Goal: Task Accomplishment & Management: Manage account settings

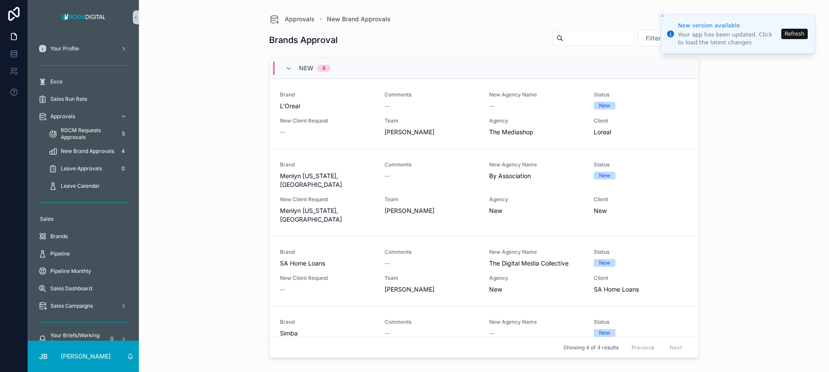
click at [94, 150] on span "New Brand Approvals" at bounding box center [87, 151] width 53 height 7
click at [353, 109] on span "L'Oreal" at bounding box center [327, 106] width 94 height 9
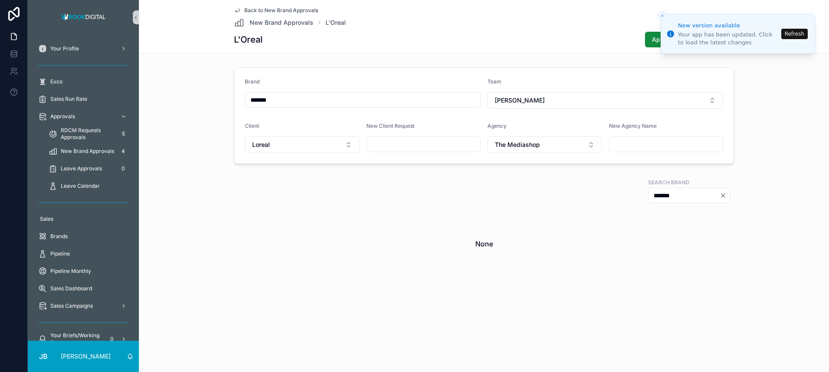
click at [662, 16] on icon "Close toast" at bounding box center [662, 15] width 5 height 5
click at [662, 16] on line "Close toast" at bounding box center [662, 15] width 3 height 3
click at [662, 13] on icon "Close toast" at bounding box center [662, 15] width 5 height 5
click at [794, 35] on button "Refresh" at bounding box center [795, 34] width 26 height 10
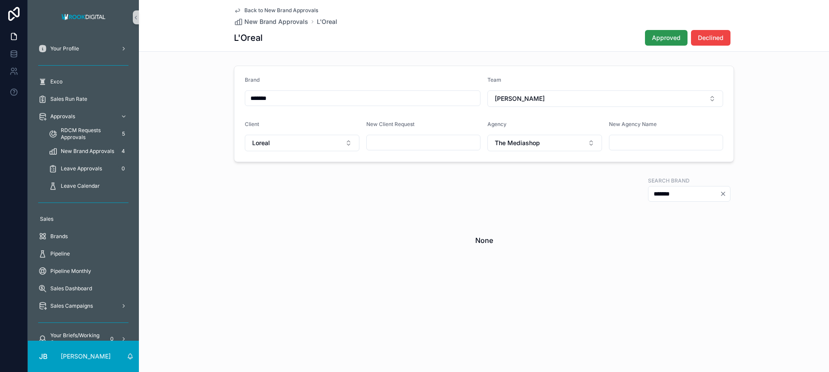
click at [668, 39] on span "Approved" at bounding box center [666, 37] width 29 height 9
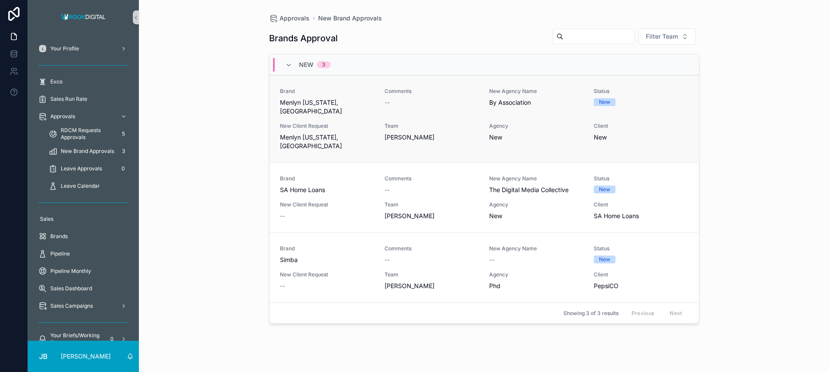
click at [368, 122] on span "New Client Request" at bounding box center [327, 125] width 94 height 7
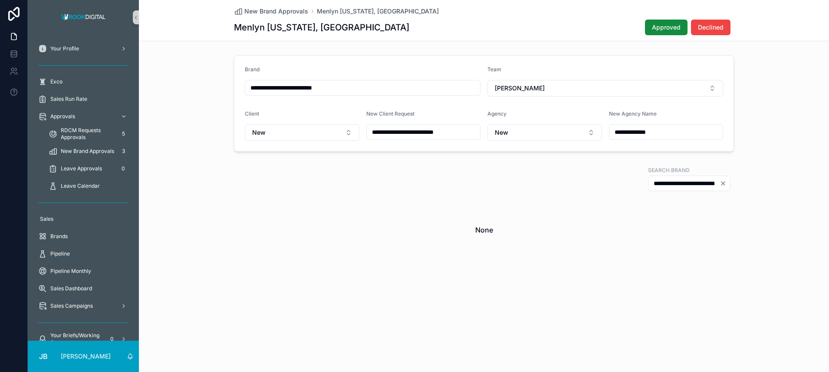
click at [638, 129] on input "**********" at bounding box center [667, 132] width 114 height 12
click at [669, 27] on span "Approved" at bounding box center [666, 27] width 29 height 9
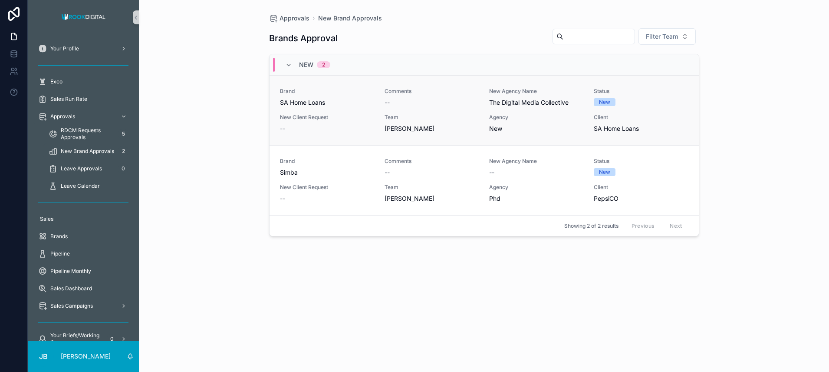
click at [544, 134] on link "Brand SA Home Loans Comments -- New Agency Name The Digital Media Collective St…" at bounding box center [485, 110] width 430 height 70
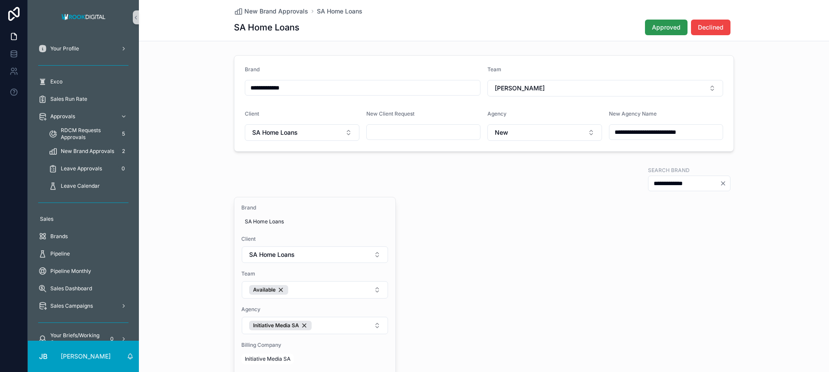
click at [660, 28] on span "Approved" at bounding box center [666, 27] width 29 height 9
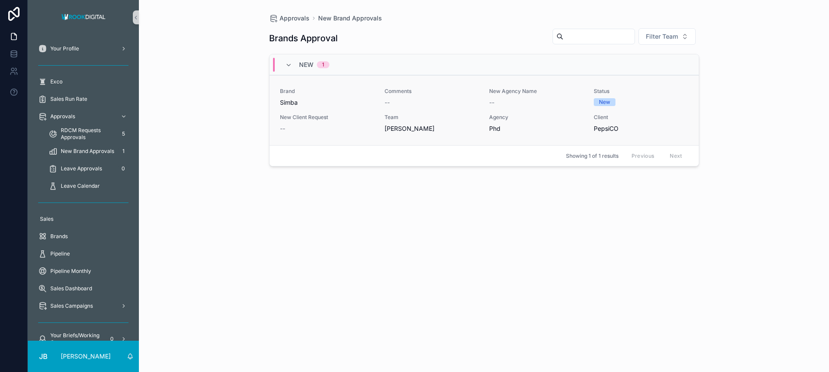
click at [542, 118] on span "Agency" at bounding box center [536, 117] width 94 height 7
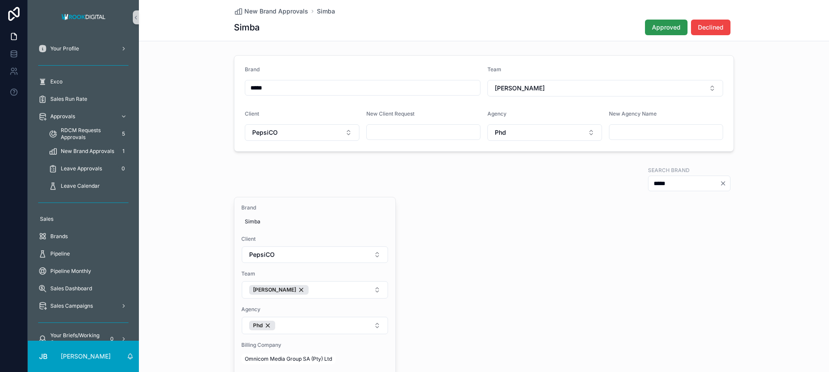
click at [657, 26] on span "Approved" at bounding box center [666, 27] width 29 height 9
